Goal: Information Seeking & Learning: Learn about a topic

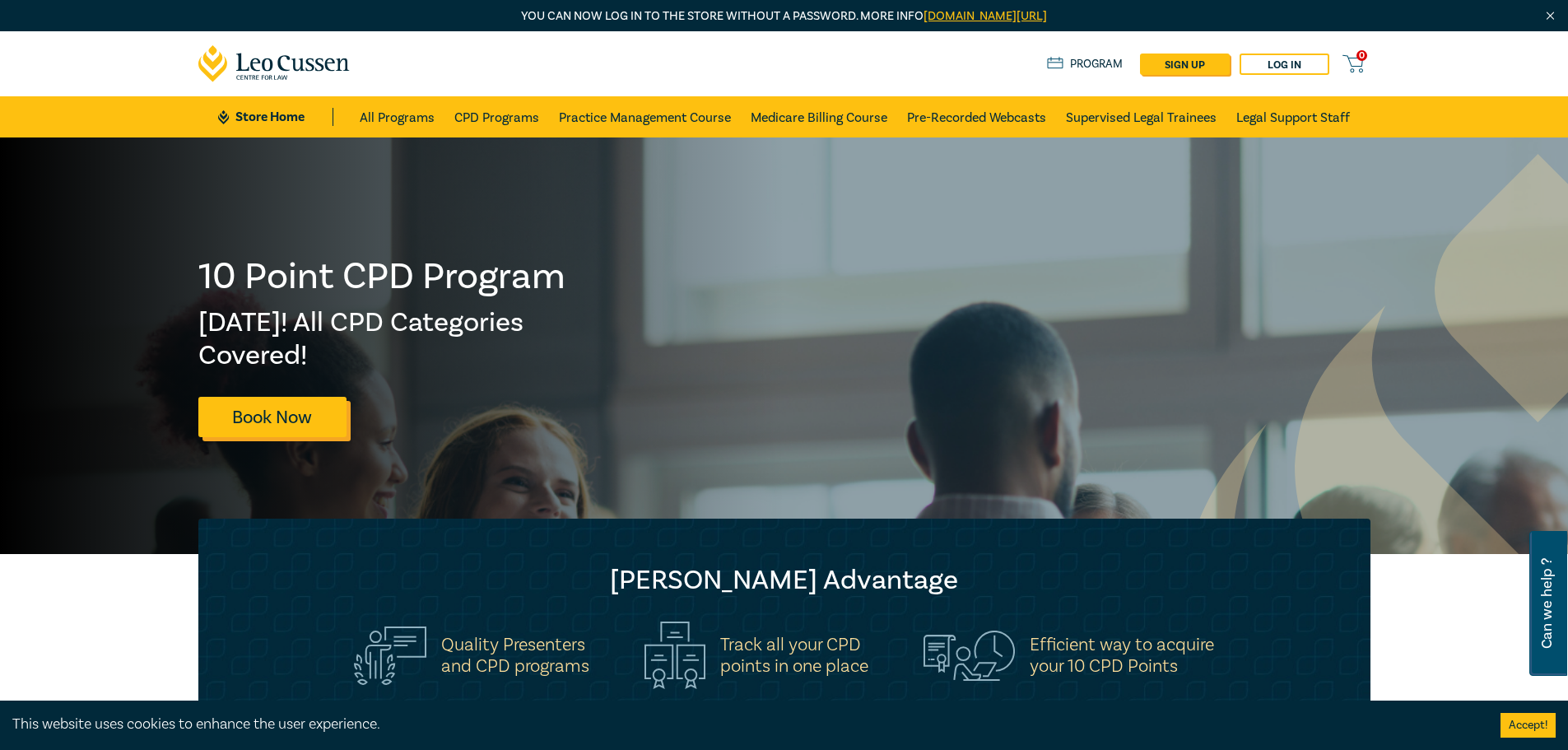
click at [260, 406] on link "Book Now" at bounding box center [272, 417] width 148 height 40
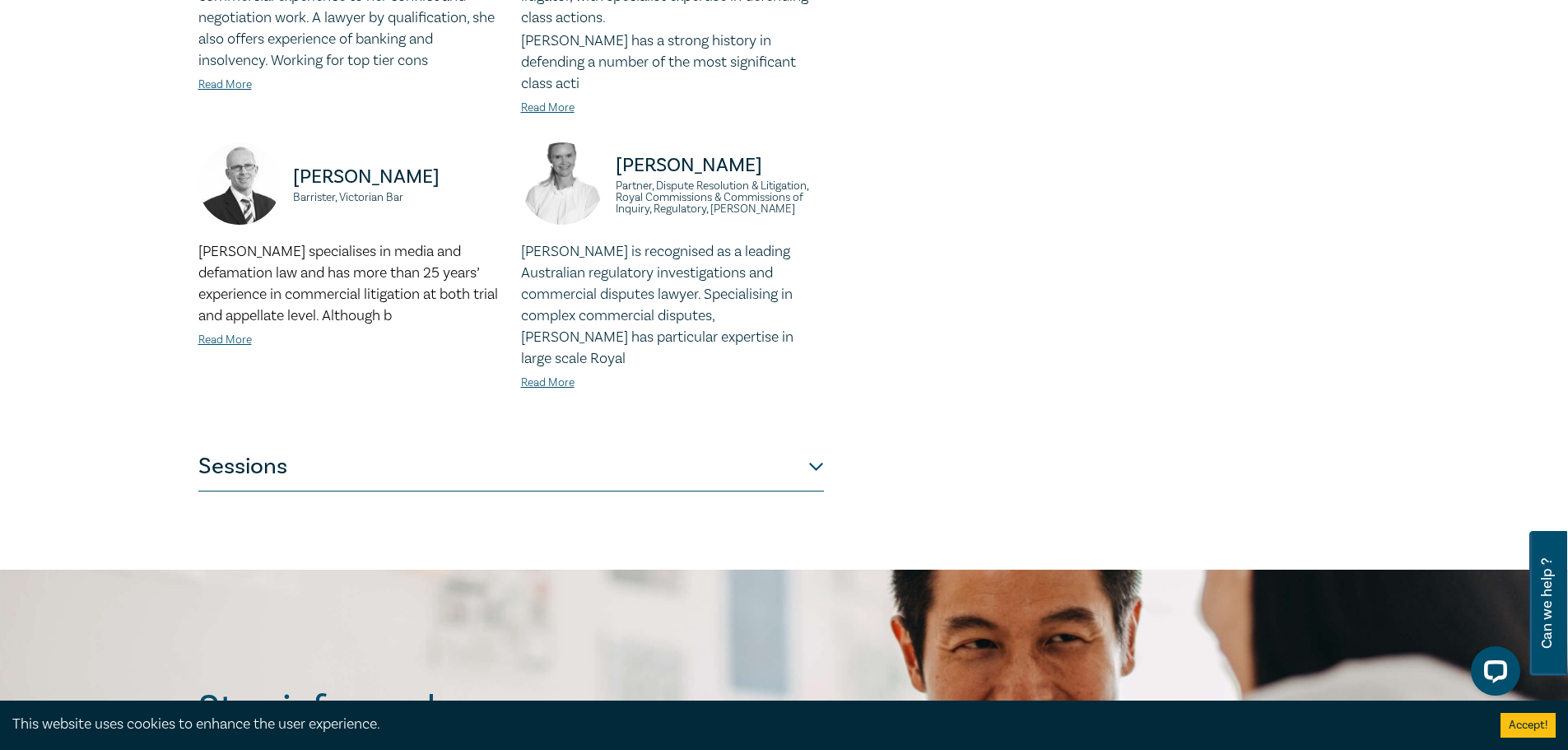
scroll to position [1728, 0]
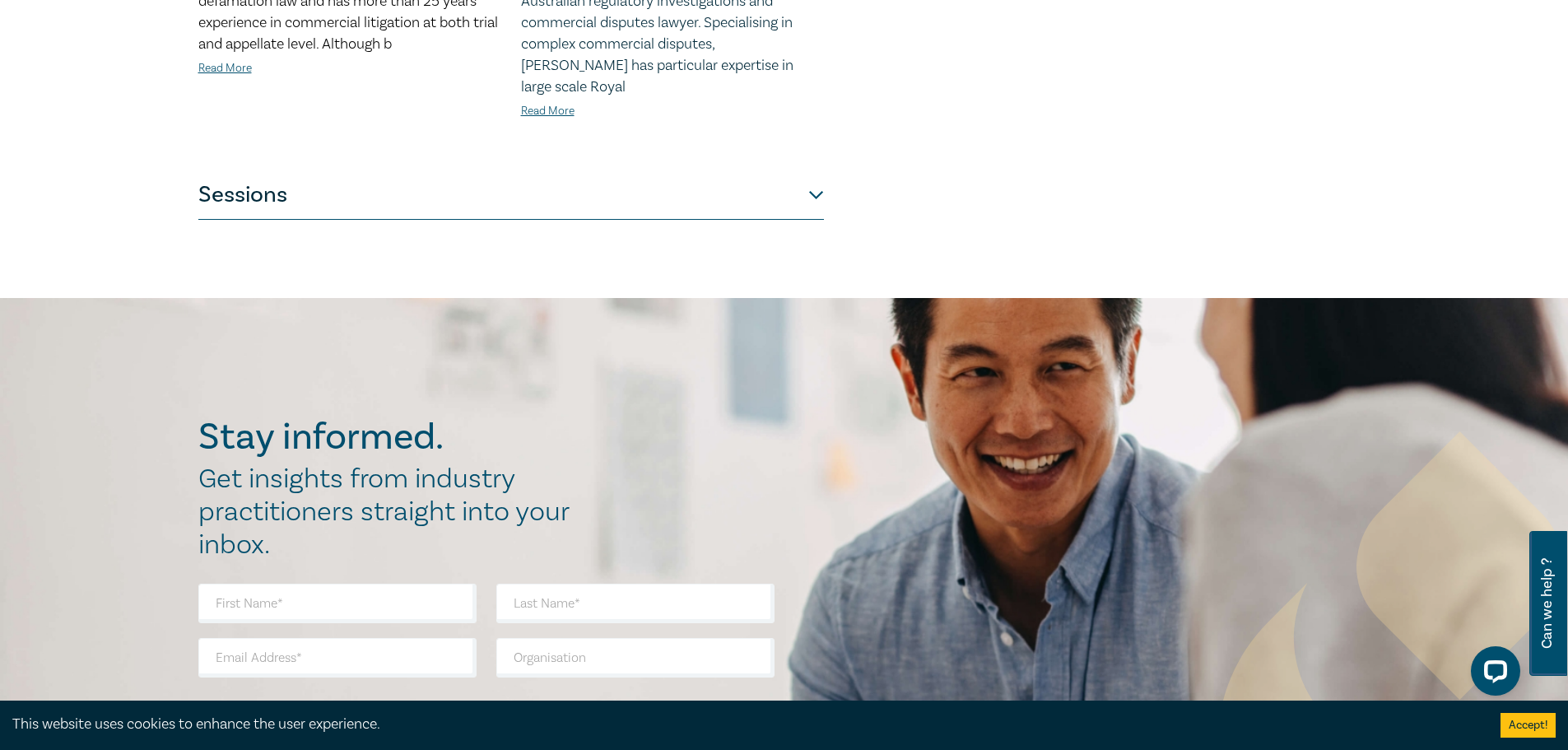
click at [561, 170] on button "Sessions" at bounding box center [511, 194] width 626 height 49
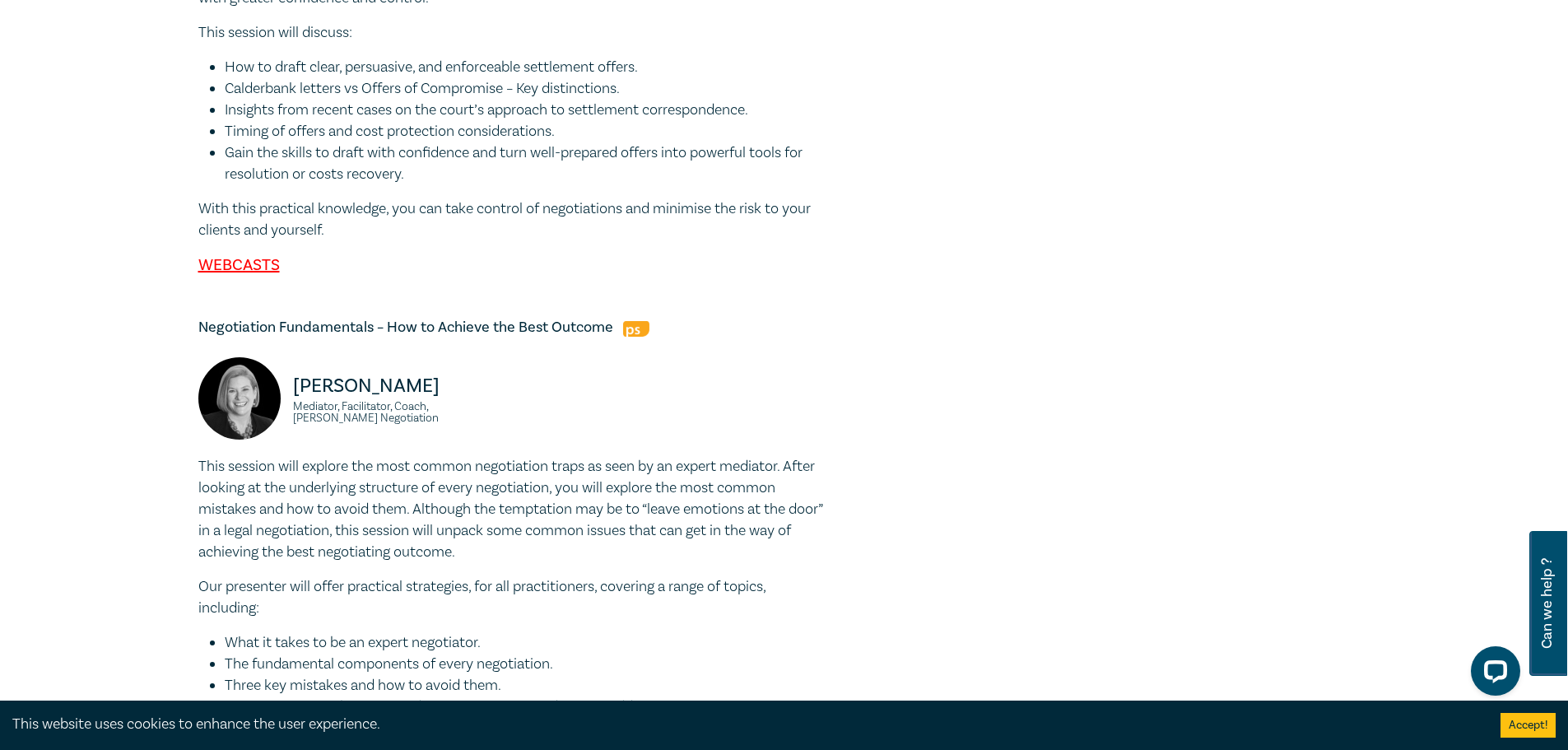
scroll to position [3457, 0]
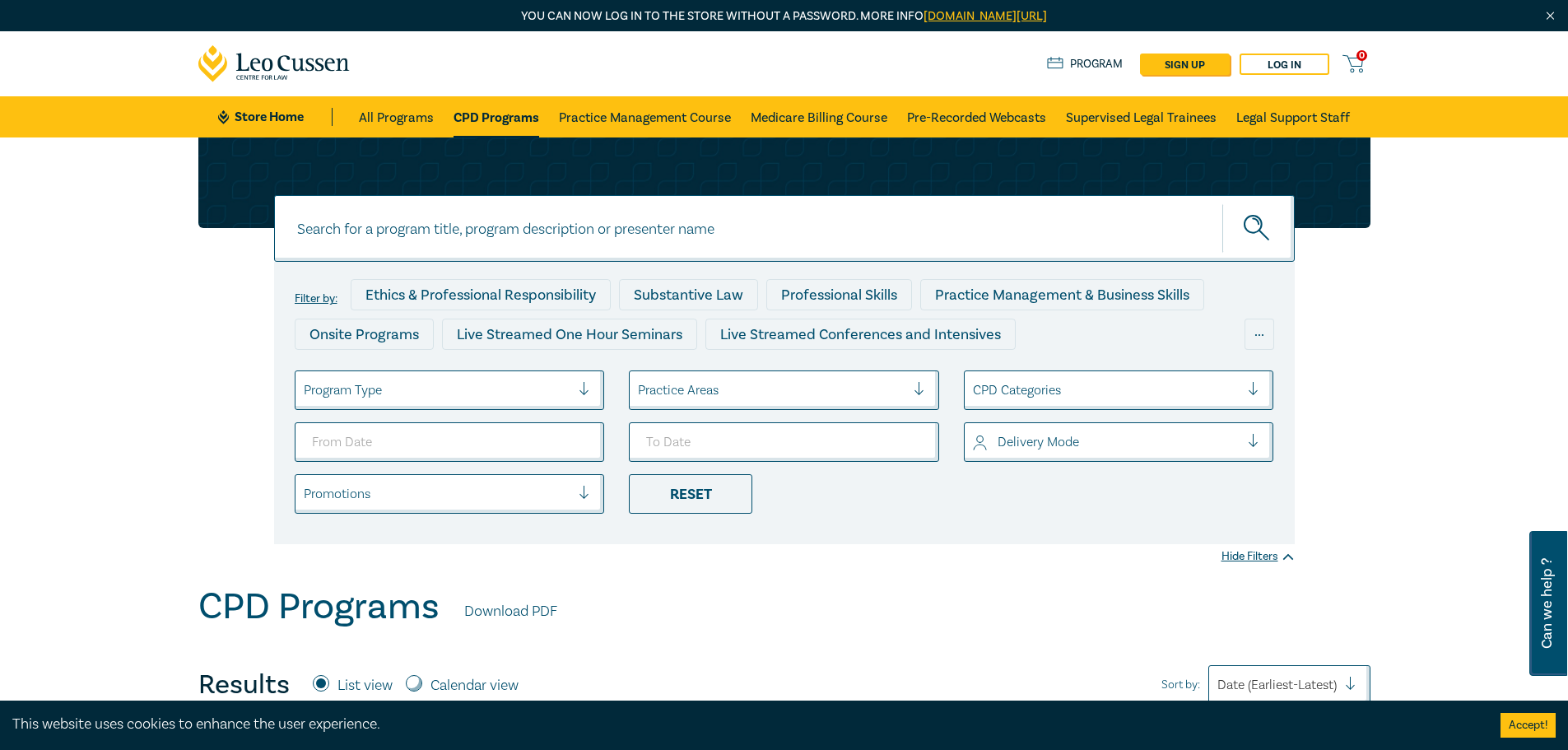
click at [457, 231] on input at bounding box center [785, 228] width 1021 height 67
click at [1222, 203] on button "submit" at bounding box center [1258, 228] width 72 height 50
click at [1255, 225] on icon "submit" at bounding box center [1258, 228] width 29 height 29
drag, startPoint x: 439, startPoint y: 225, endPoint x: 326, endPoint y: 227, distance: 113.0
click at [326, 227] on input "trust accounting" at bounding box center [785, 228] width 1021 height 67
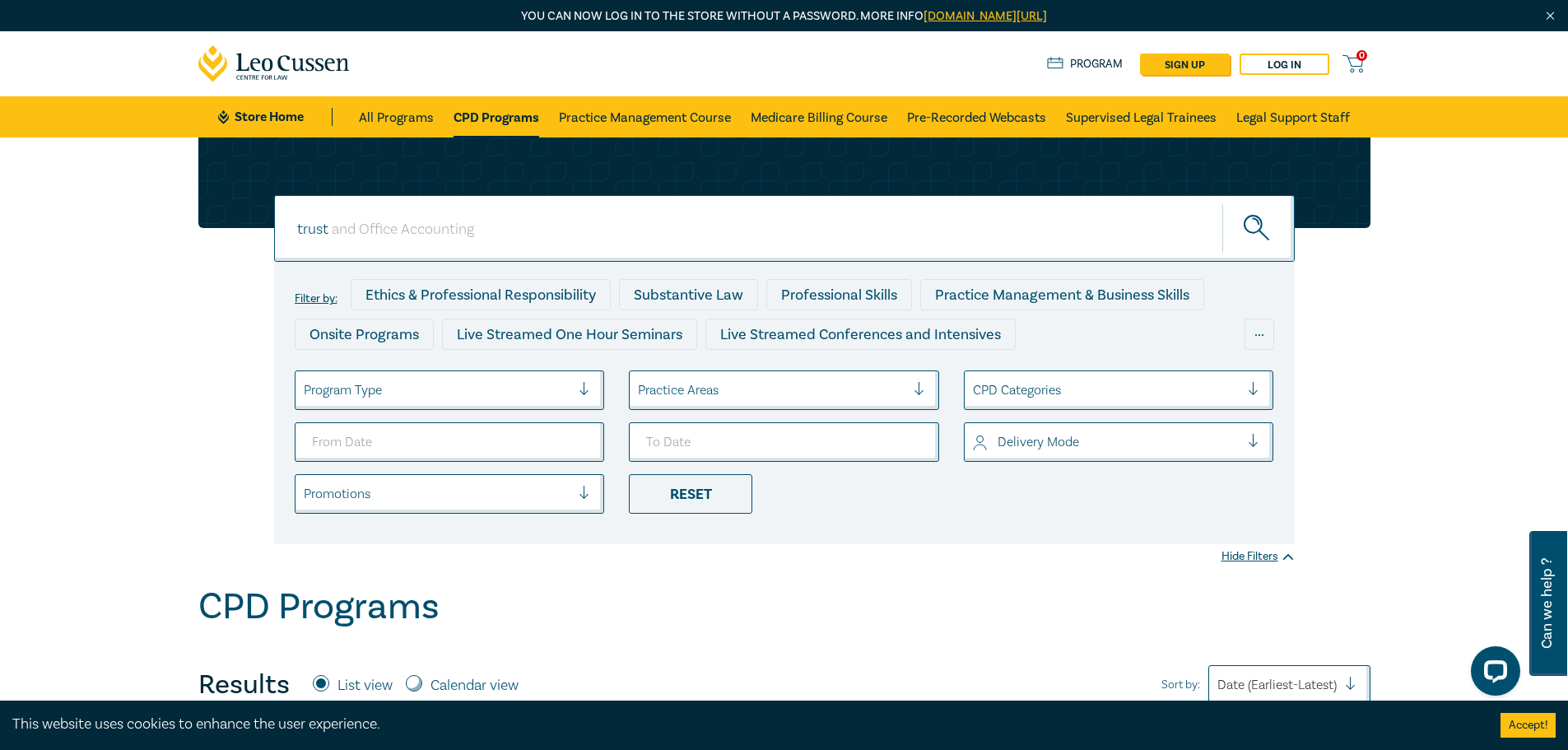
type input "trust"
click at [1255, 230] on icon "submit" at bounding box center [1258, 228] width 29 height 29
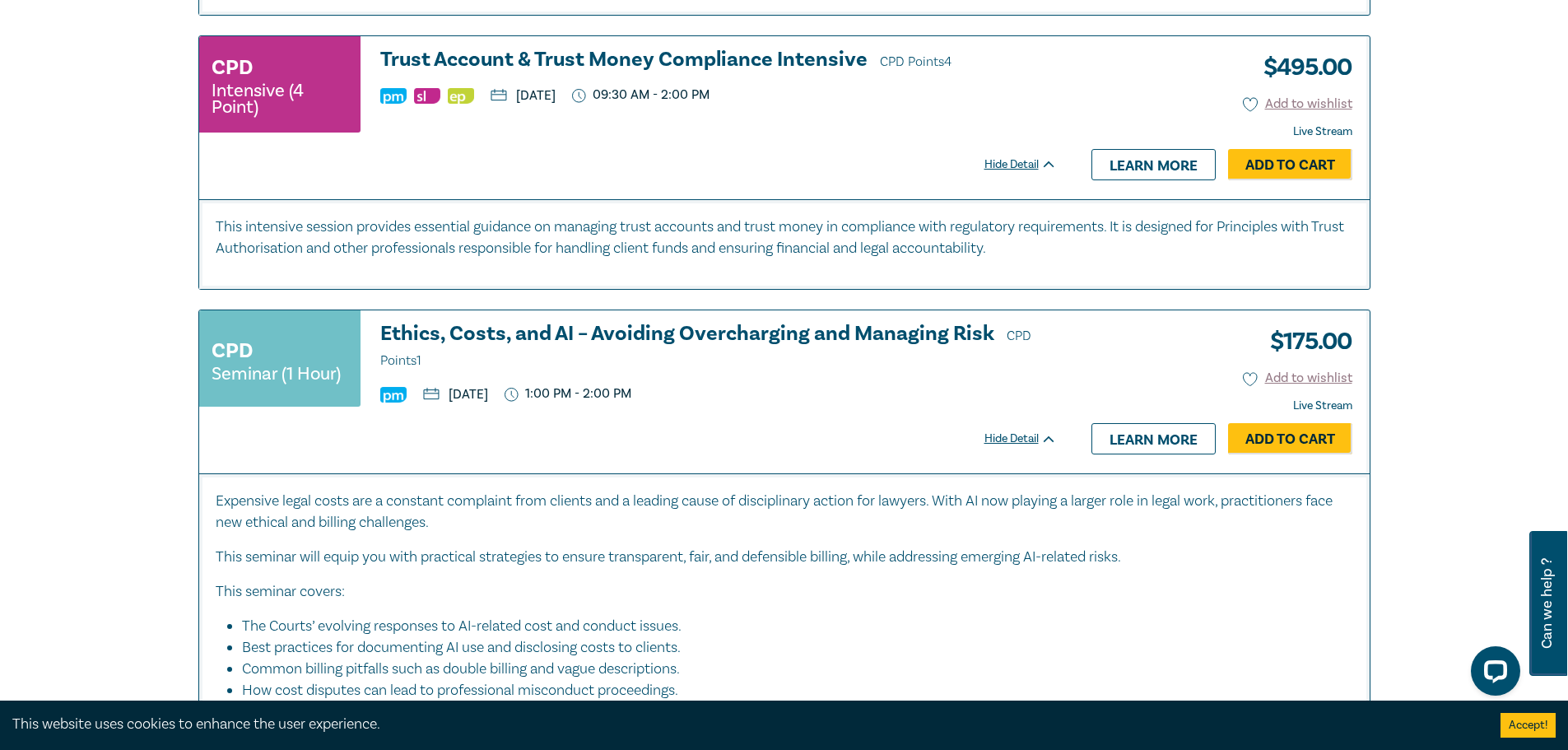
scroll to position [5761, 0]
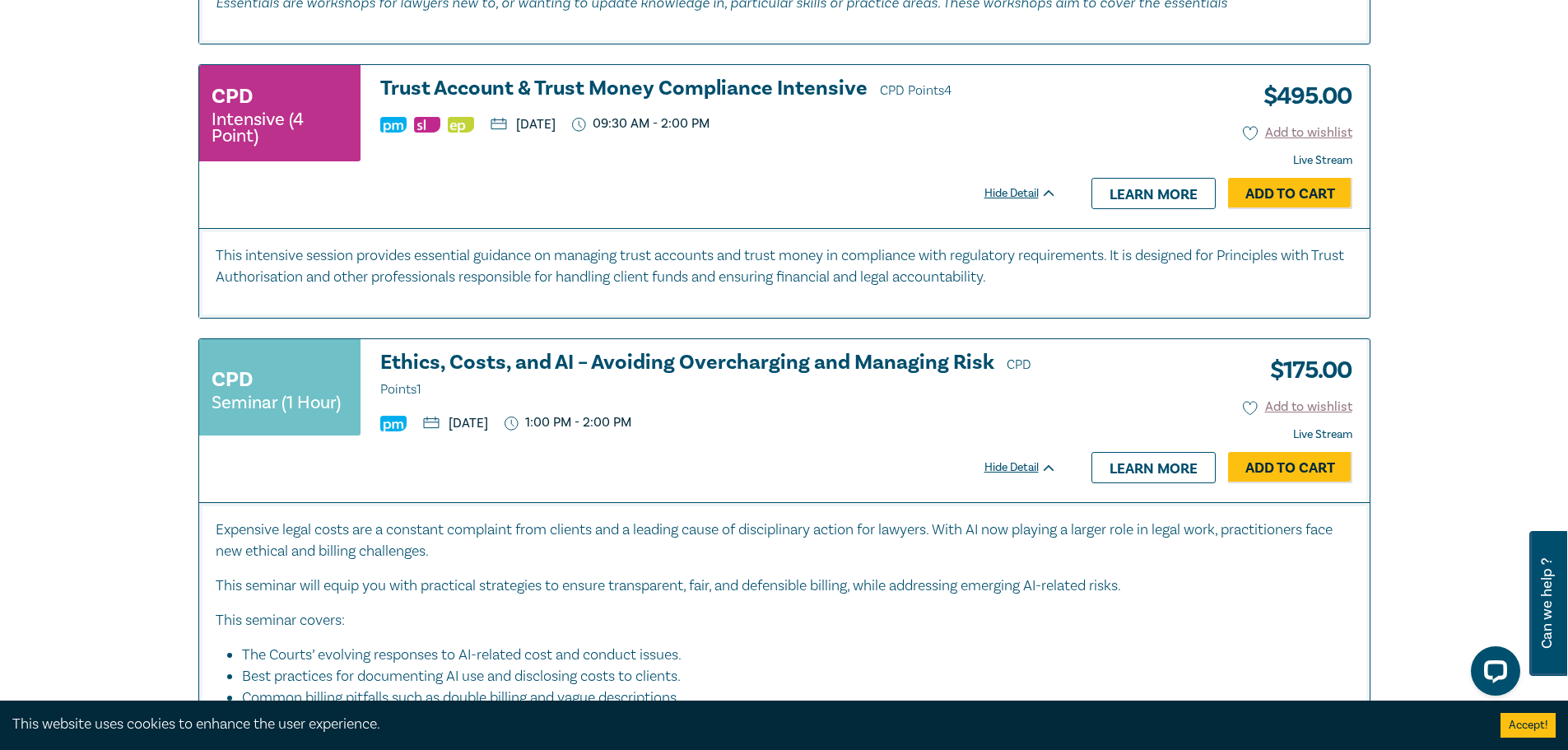
click at [564, 85] on h3 "Trust Account & Trust Money Compliance Intensive CPD Points 4" at bounding box center [718, 89] width 676 height 24
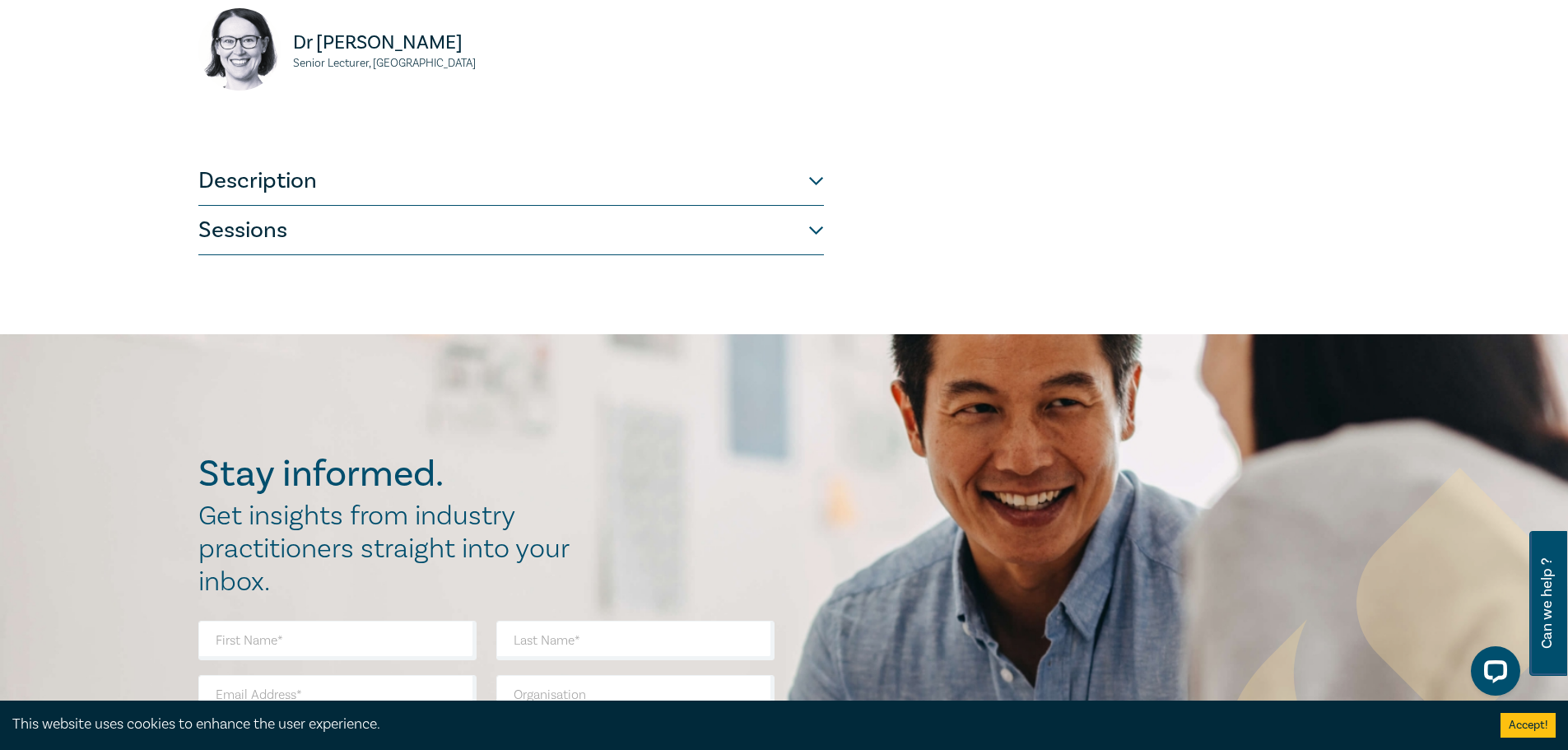
scroll to position [823, 0]
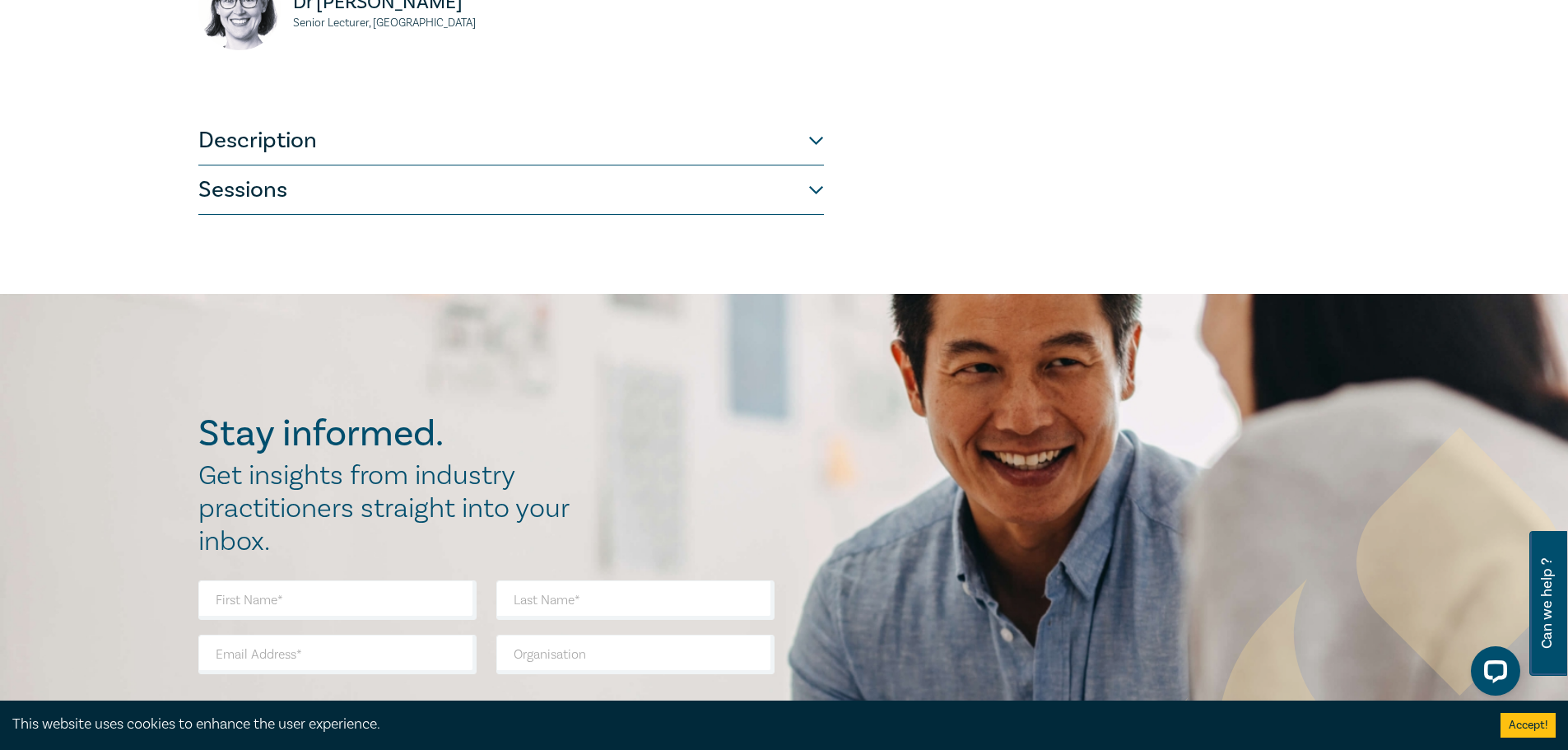
click at [510, 166] on button "Description" at bounding box center [511, 141] width 626 height 49
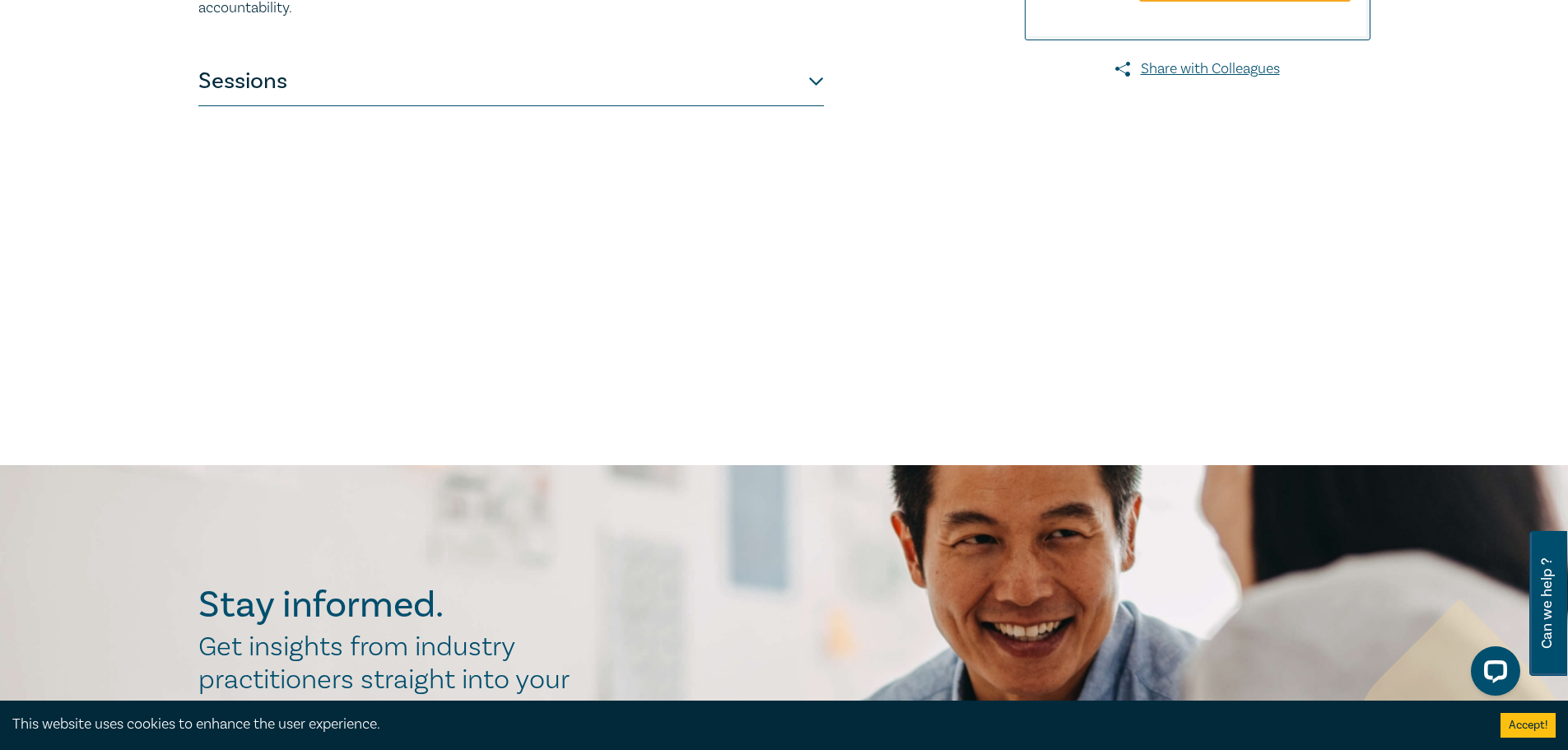
scroll to position [411, 0]
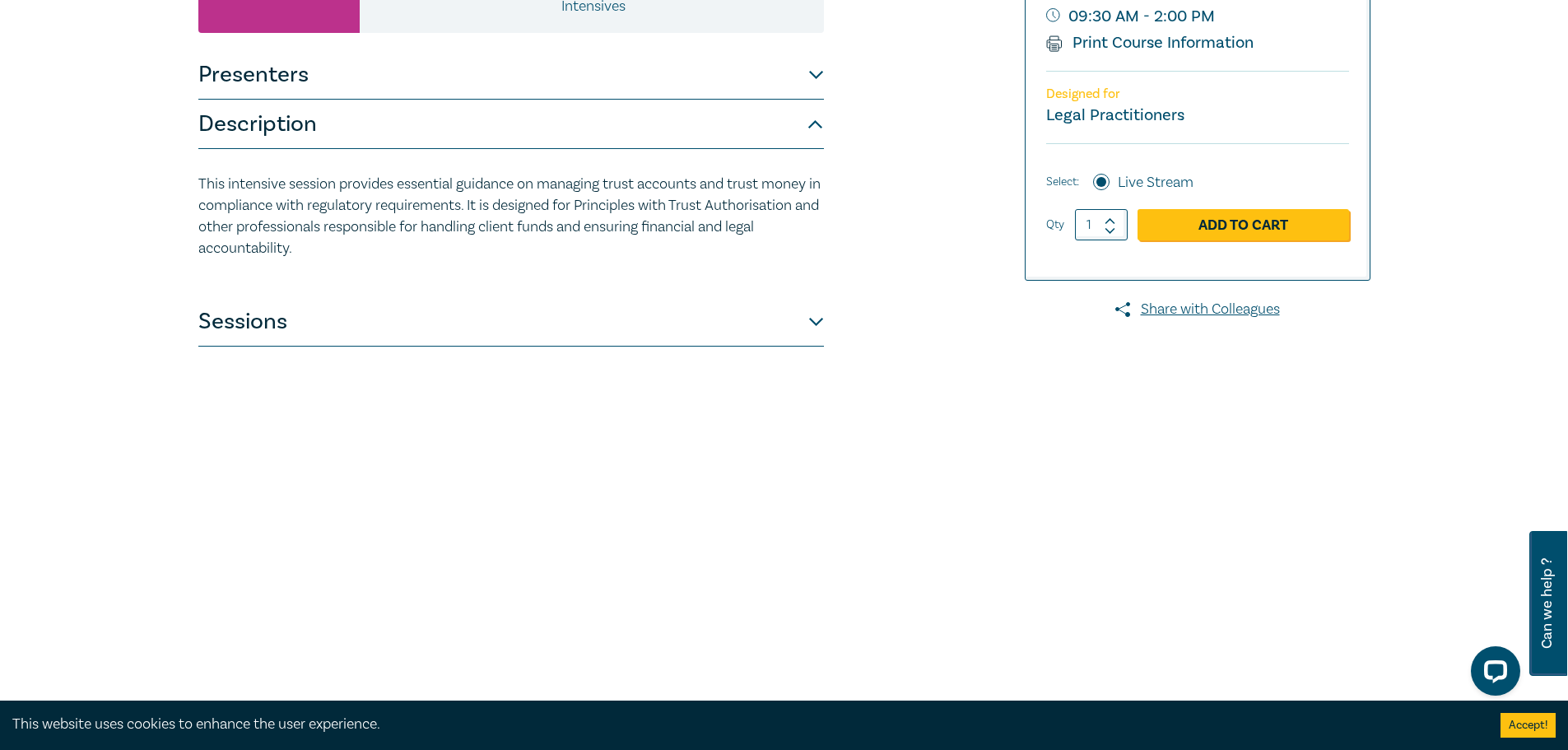
click at [506, 332] on button "Sessions" at bounding box center [511, 321] width 626 height 49
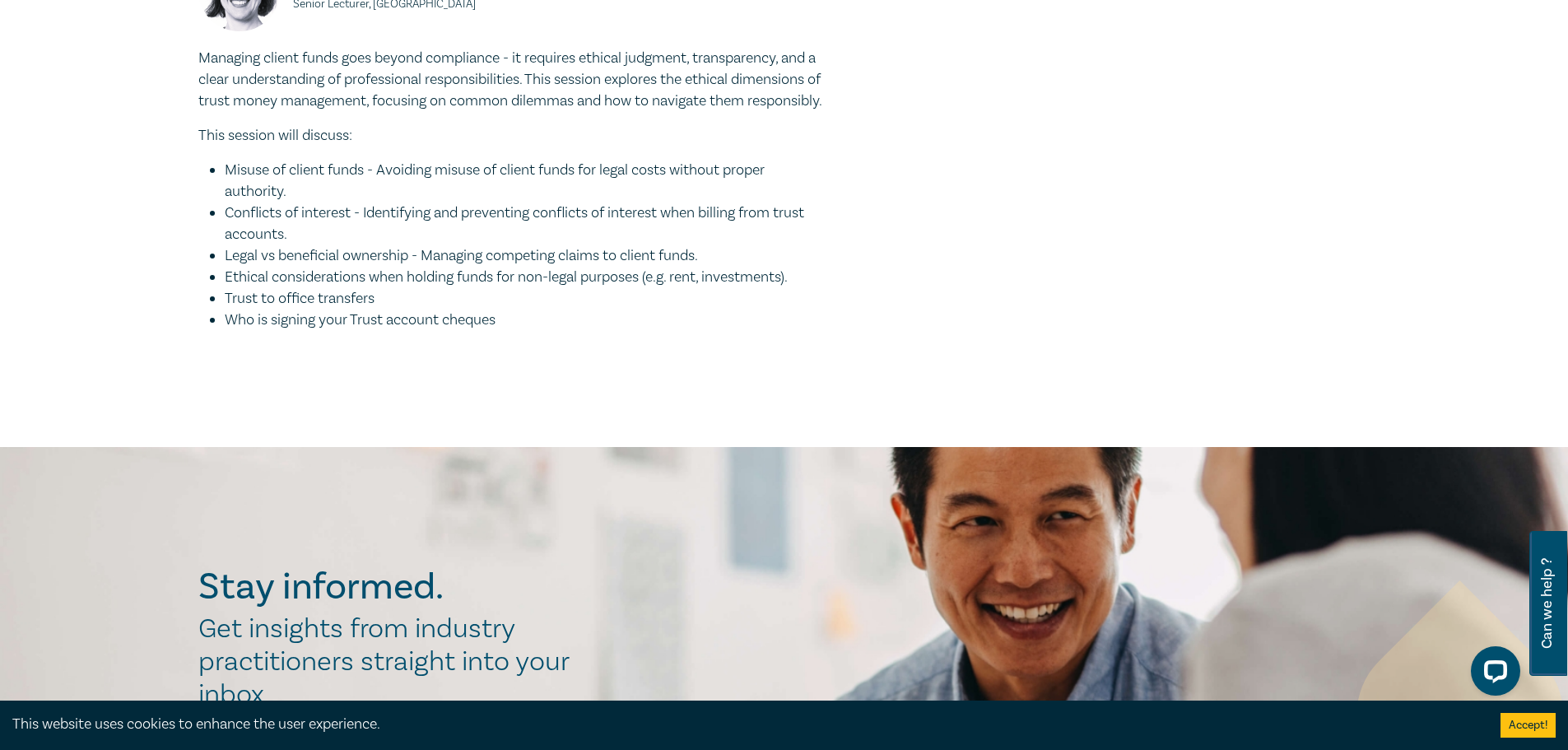
scroll to position [1811, 0]
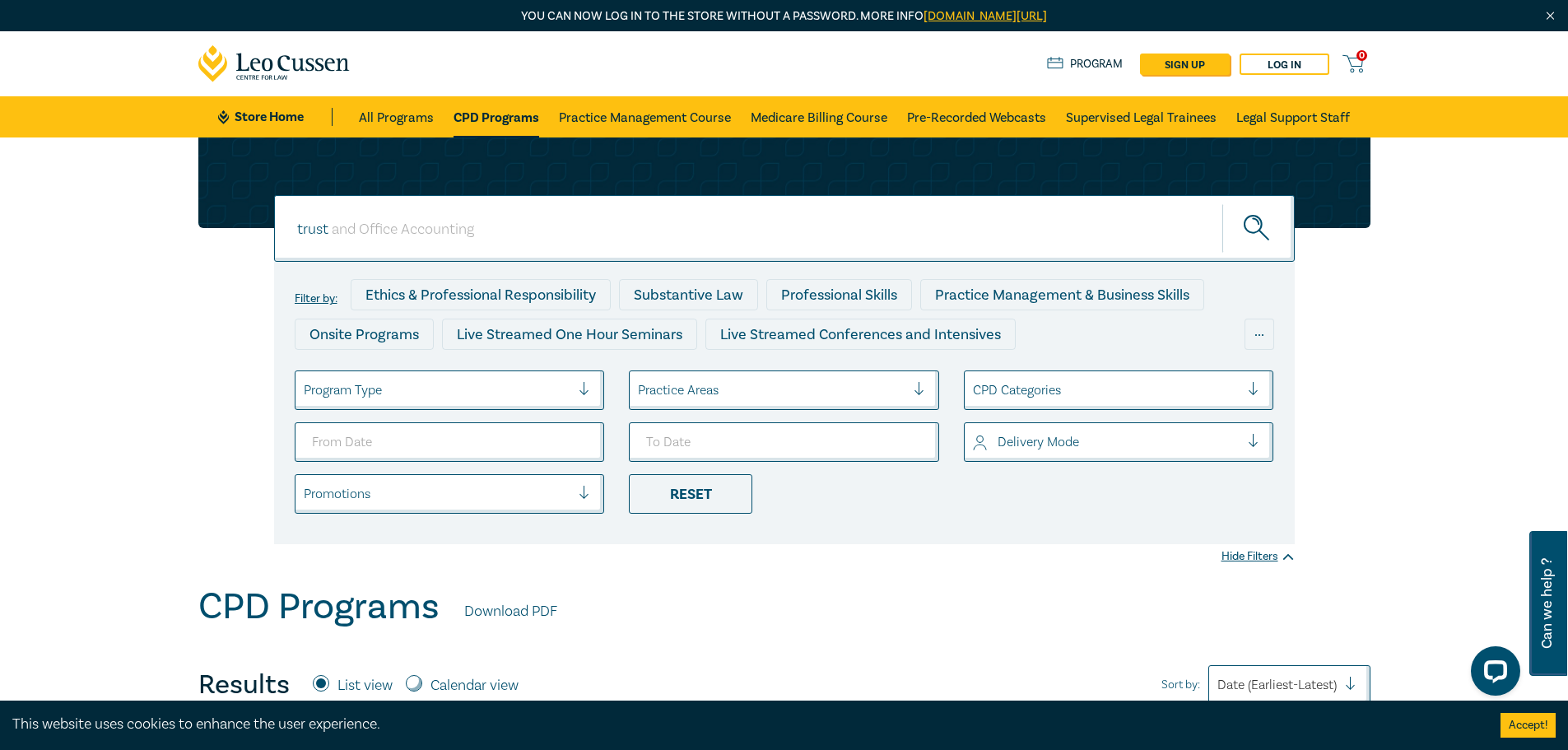
drag, startPoint x: 385, startPoint y: 221, endPoint x: 84, endPoint y: 222, distance: 301.0
click at [96, 225] on div "trust trust trust Filter by: Ethics & Professional Responsibility Substantive L…" at bounding box center [784, 361] width 1568 height 448
click at [1222, 203] on button "submit" at bounding box center [1258, 228] width 72 height 50
click at [389, 227] on input "advoacy" at bounding box center [785, 228] width 1021 height 67
type input "advocacy"
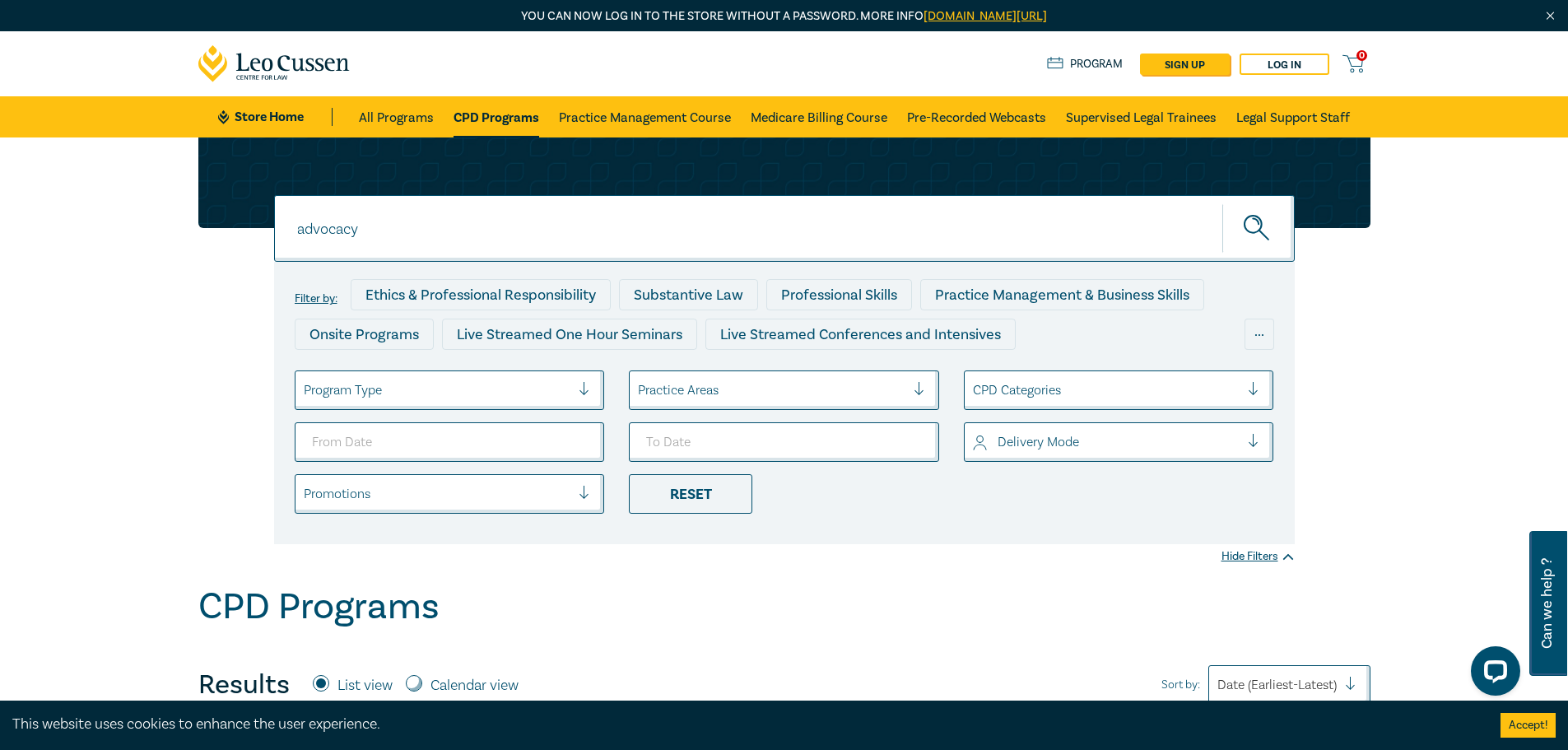
click at [1251, 218] on icon "submit" at bounding box center [1258, 228] width 29 height 29
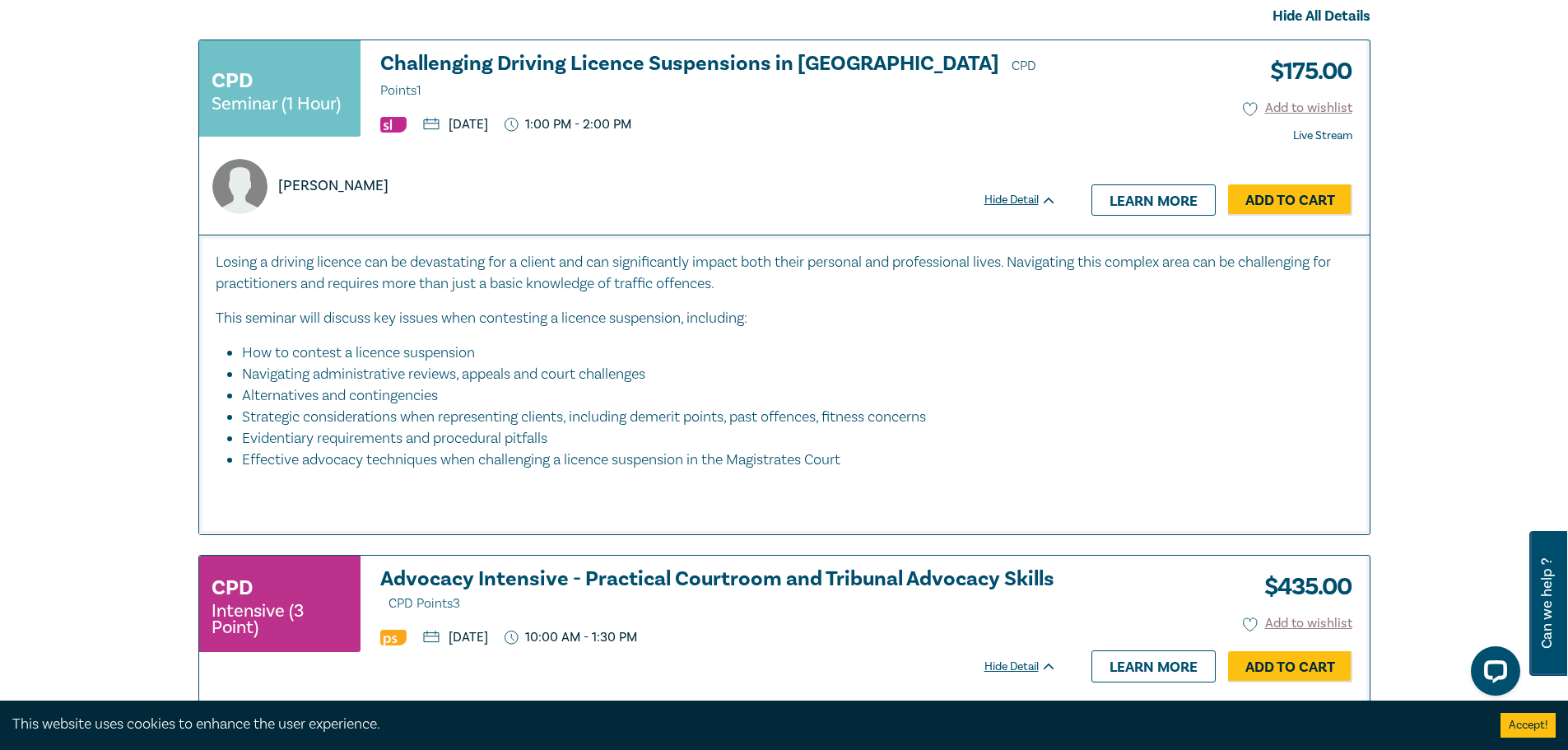
scroll to position [1201, 0]
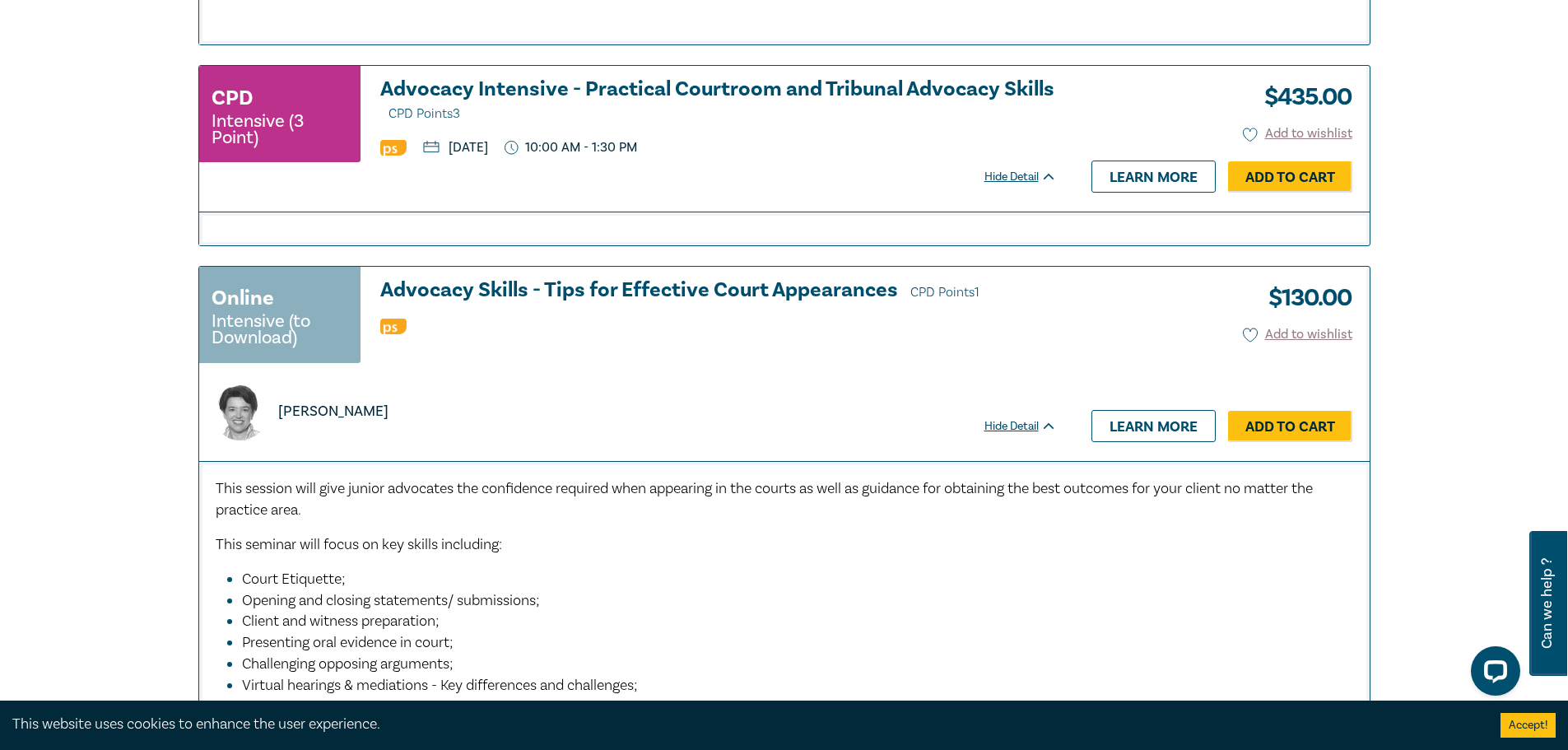
click at [504, 93] on h3 "Advocacy Intensive - Practical Courtroom and Tribunal Advocacy Skills CPD Point…" at bounding box center [718, 102] width 676 height 47
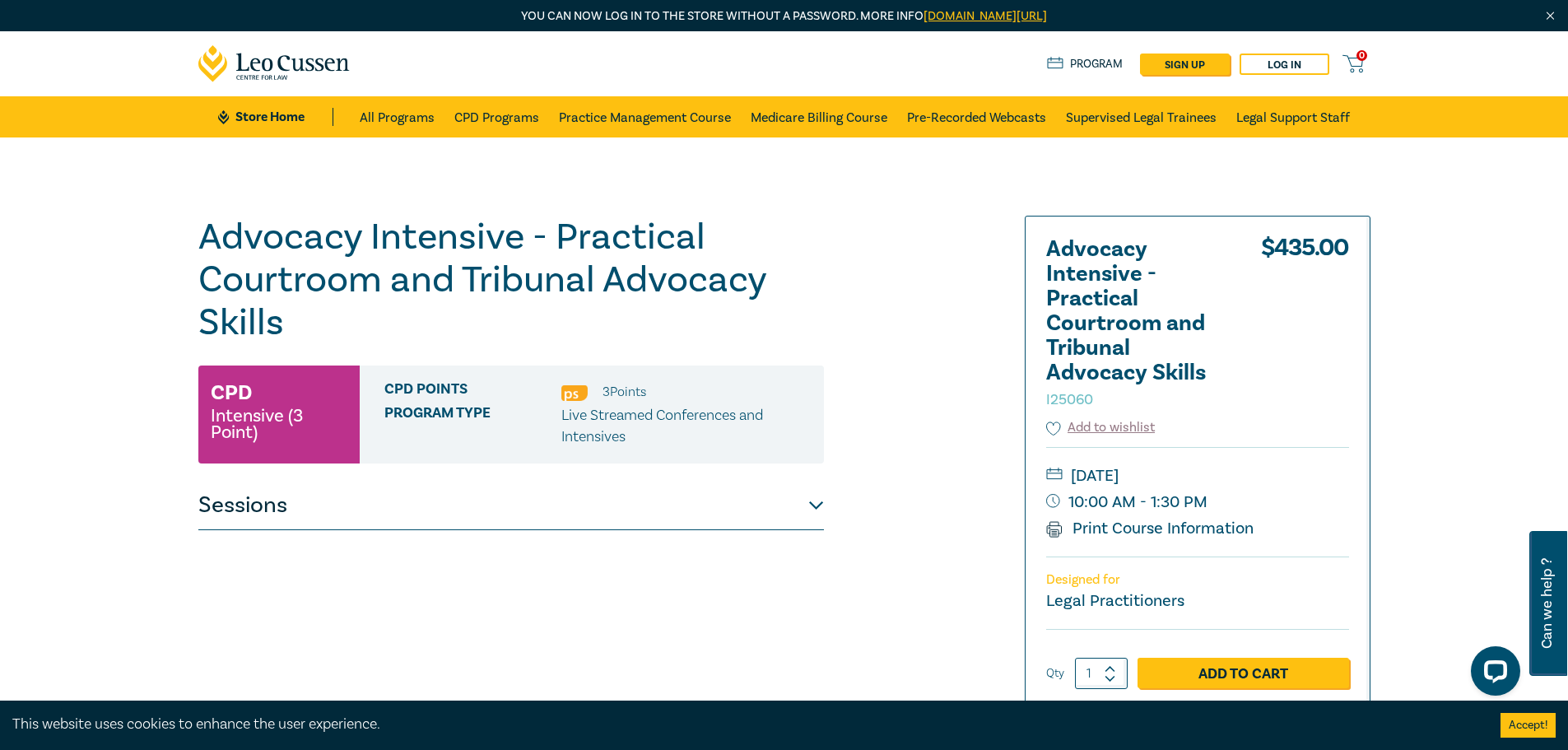
click at [379, 505] on button "Sessions" at bounding box center [511, 505] width 626 height 49
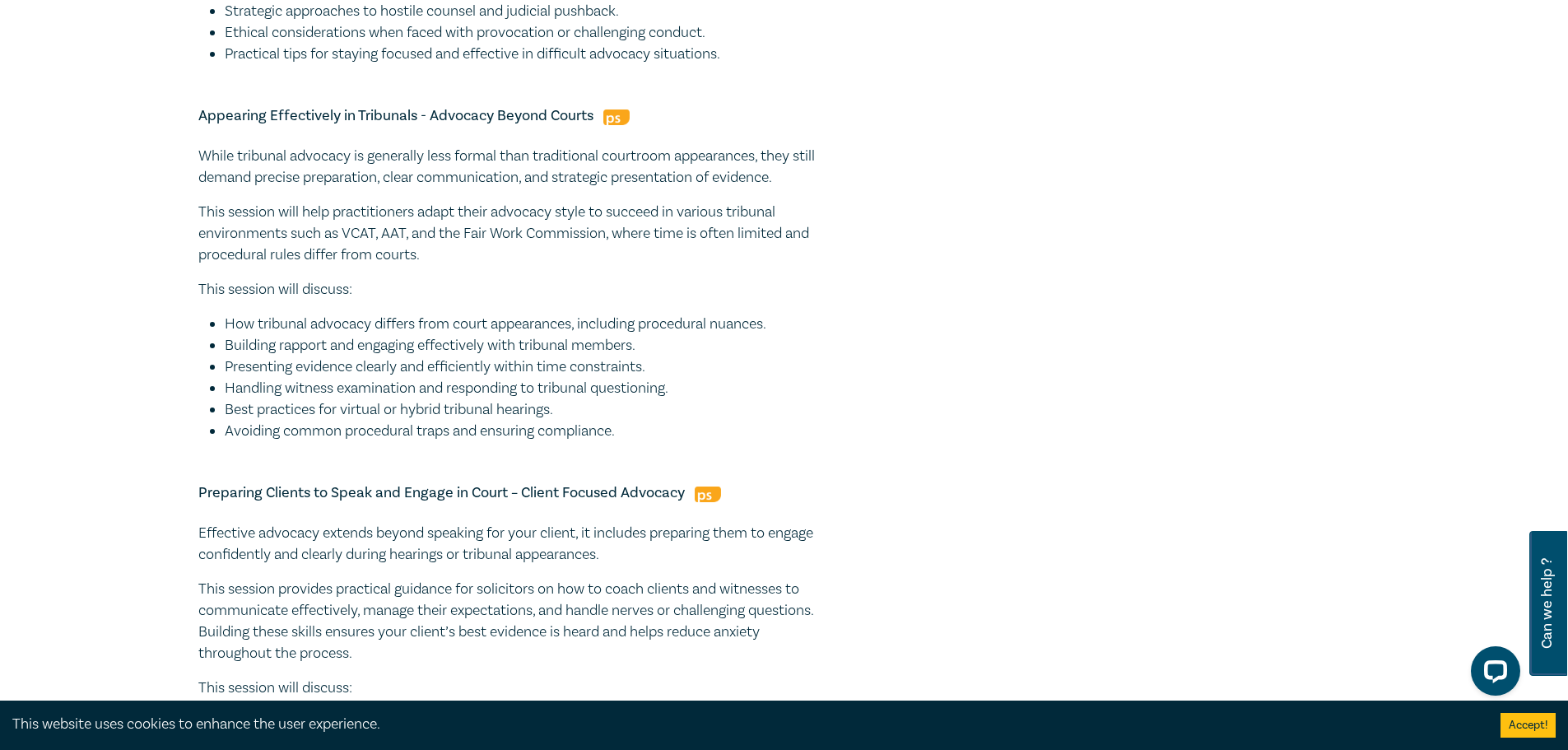
scroll to position [823, 0]
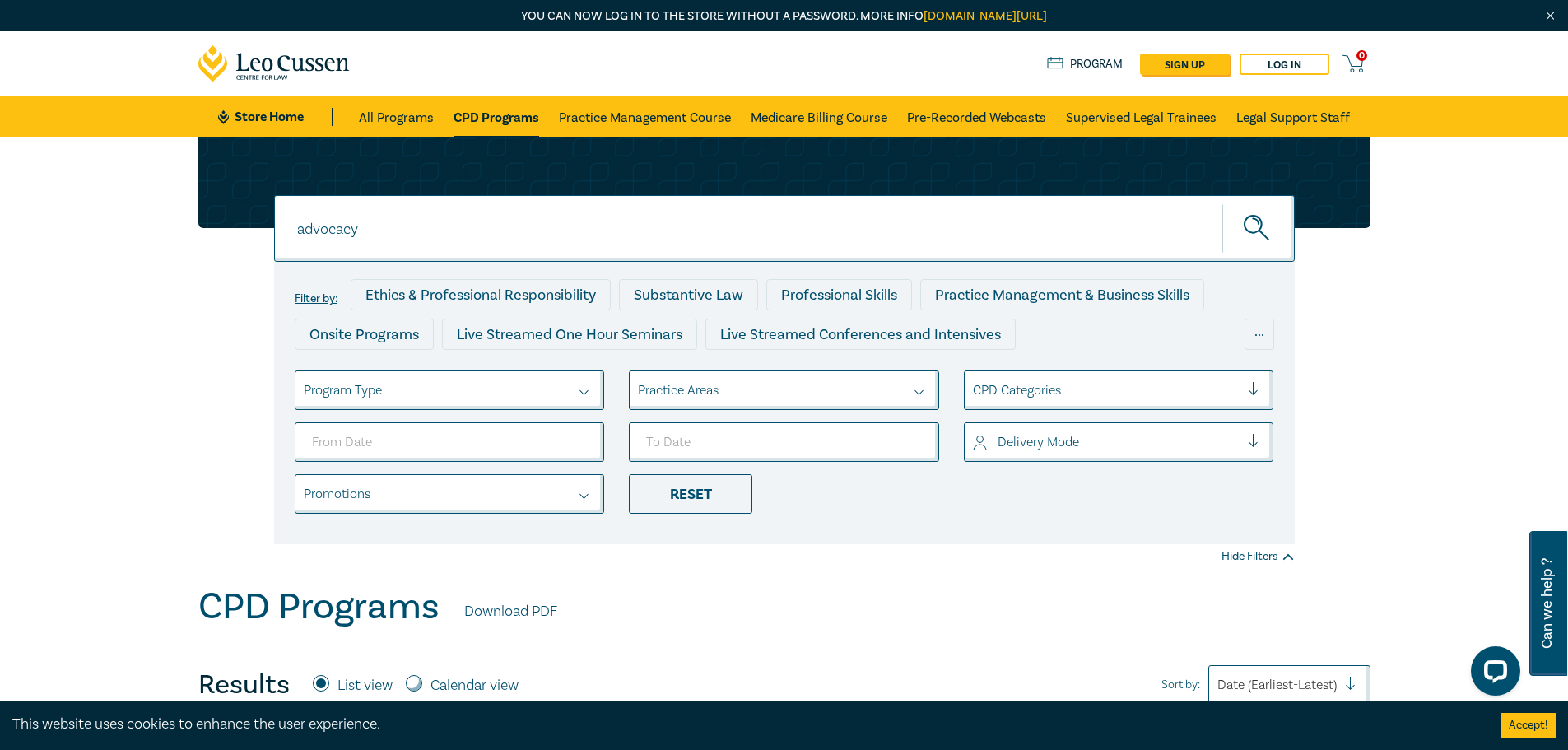
click at [358, 243] on input "advocacy" at bounding box center [785, 228] width 1021 height 67
drag, startPoint x: 365, startPoint y: 230, endPoint x: -43, endPoint y: 197, distance: 409.3
type input "agribusiness"
click at [1222, 203] on button "submit" at bounding box center [1258, 228] width 72 height 50
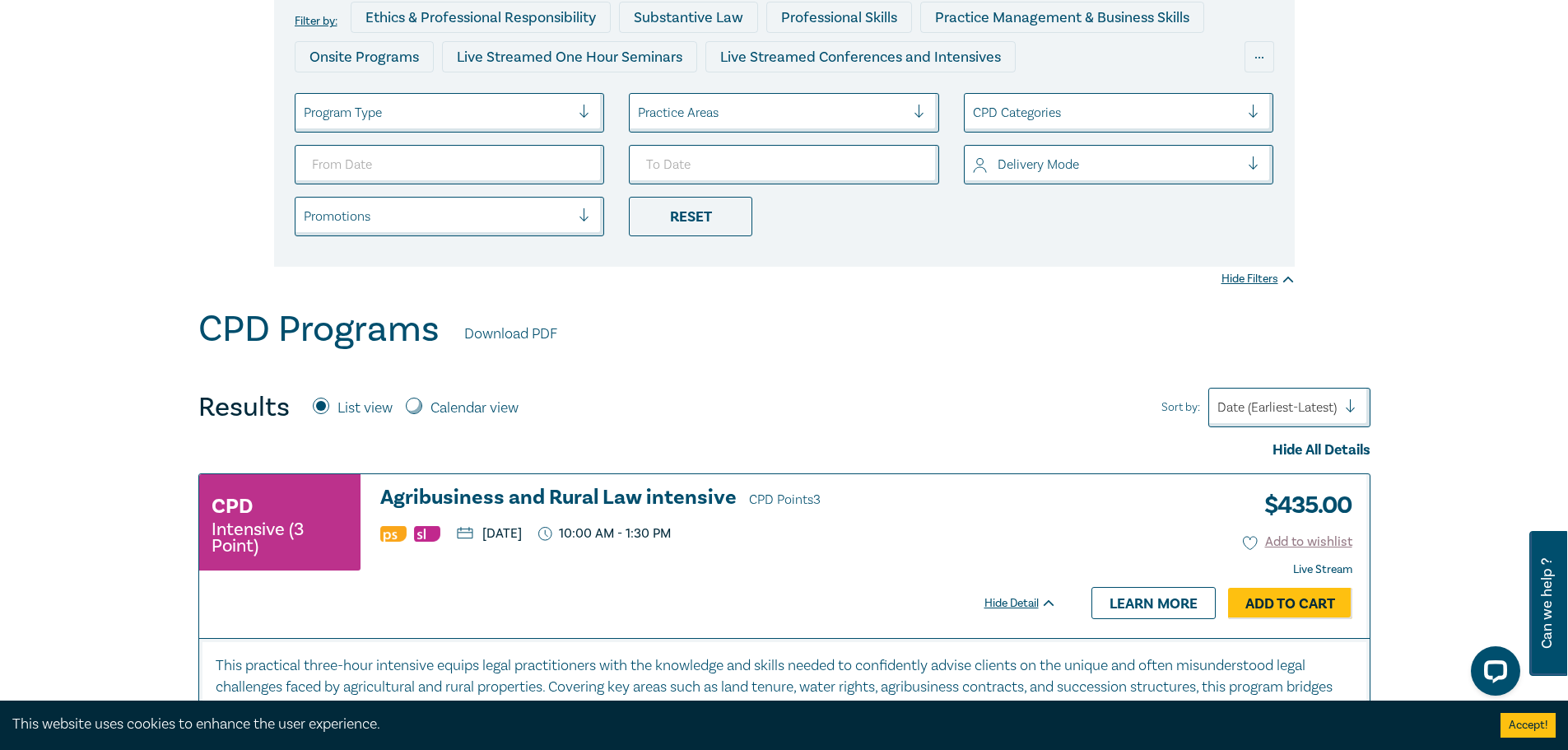
scroll to position [576, 0]
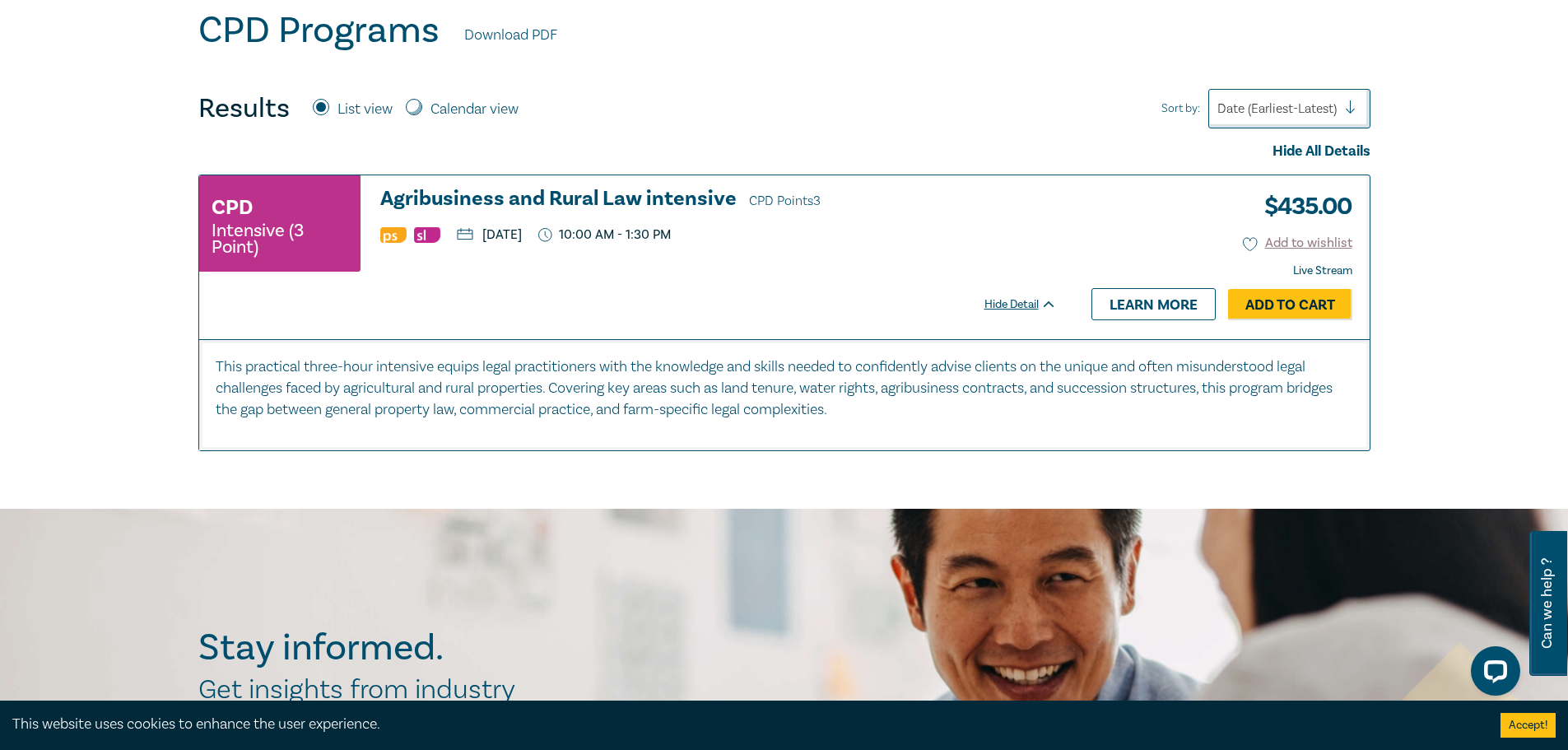
click at [549, 198] on h3 "Agribusiness and Rural Law intensive CPD Points 3" at bounding box center [718, 200] width 676 height 24
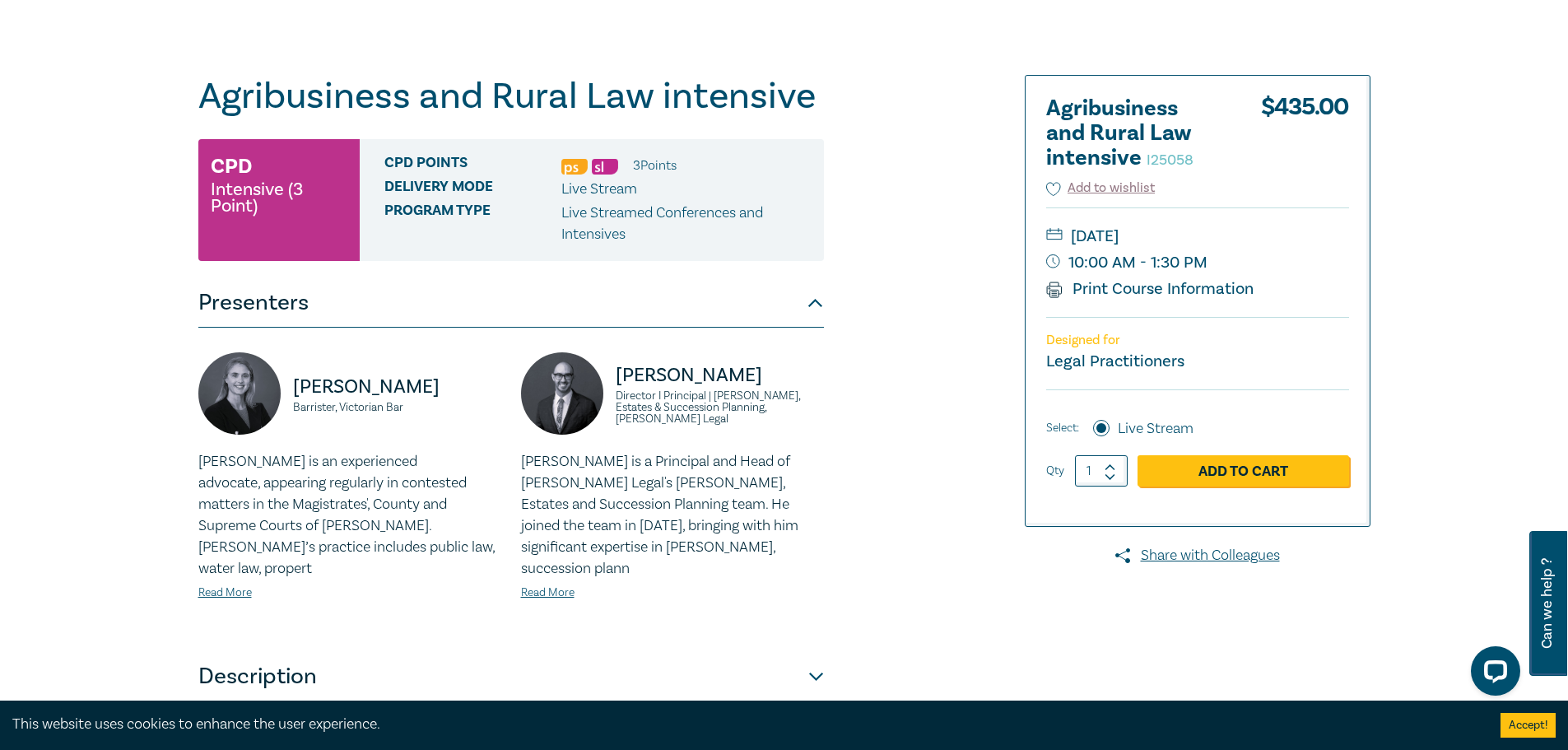
scroll to position [494, 0]
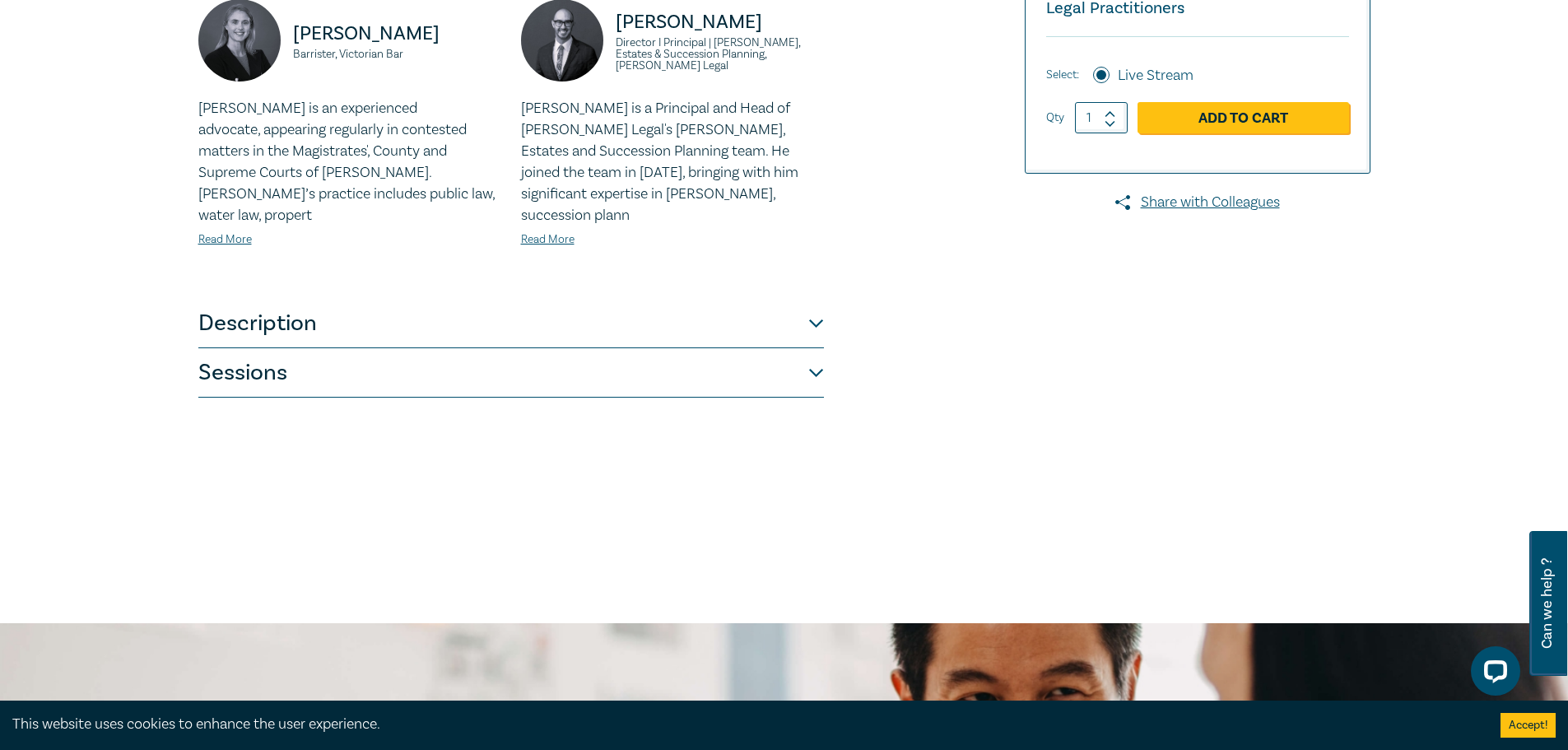
click at [357, 363] on button "Sessions" at bounding box center [511, 372] width 626 height 49
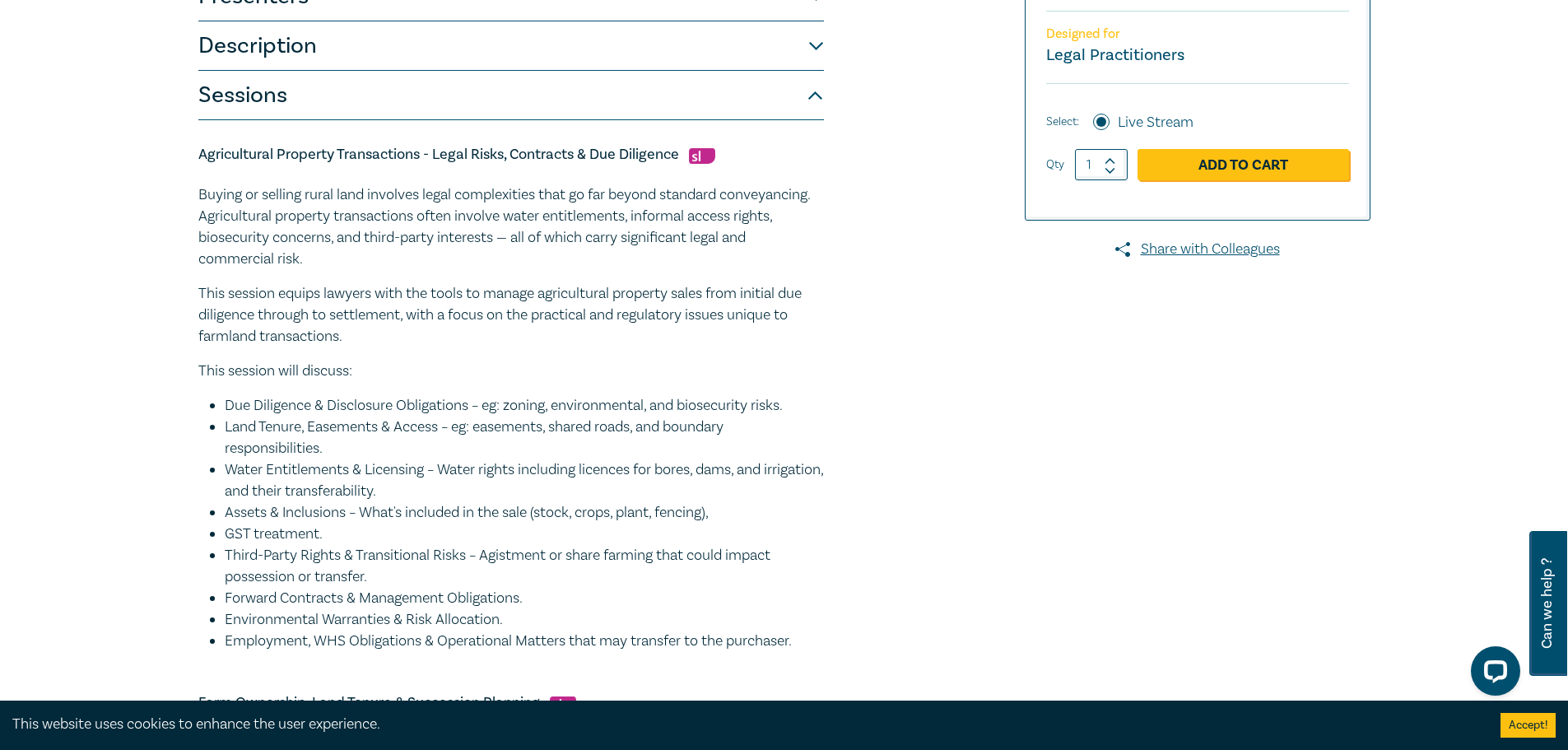
scroll to position [247, 0]
